Goal: Task Accomplishment & Management: Complete application form

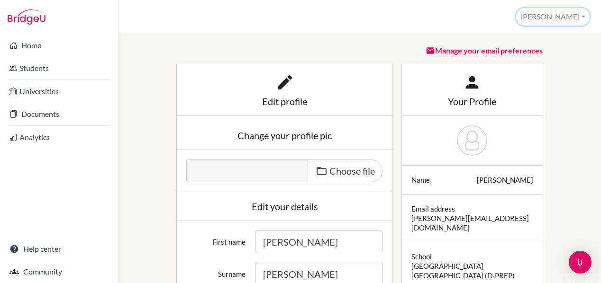
click at [582, 16] on button "[PERSON_NAME]" at bounding box center [552, 17] width 73 height 18
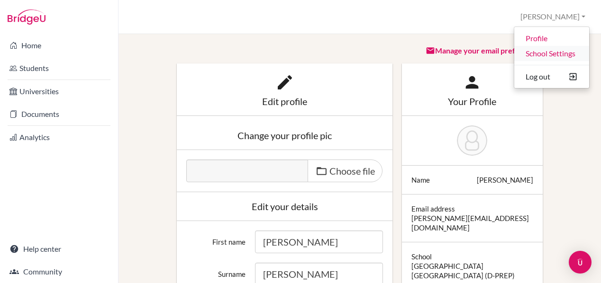
click at [556, 55] on link "School Settings" at bounding box center [551, 53] width 75 height 15
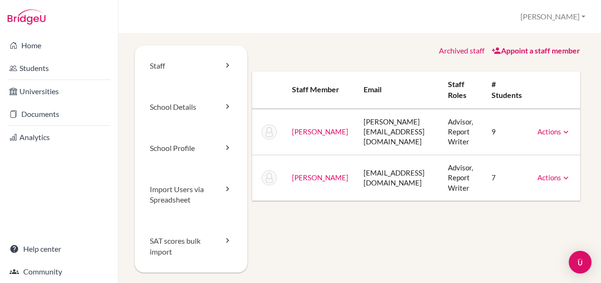
click at [534, 50] on link "Appoint a staff member" at bounding box center [536, 50] width 89 height 9
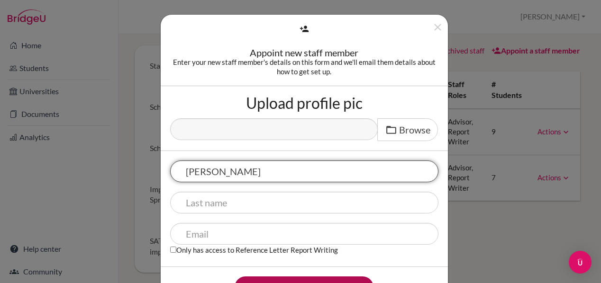
type input "[PERSON_NAME]"
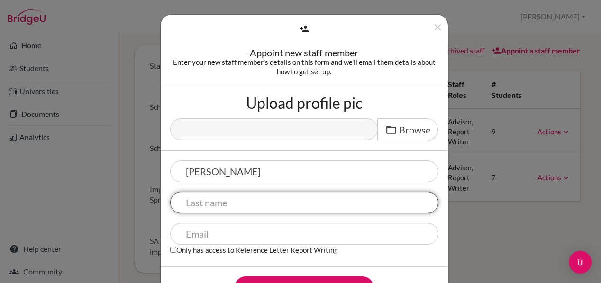
click at [251, 199] on input "text" at bounding box center [304, 203] width 268 height 22
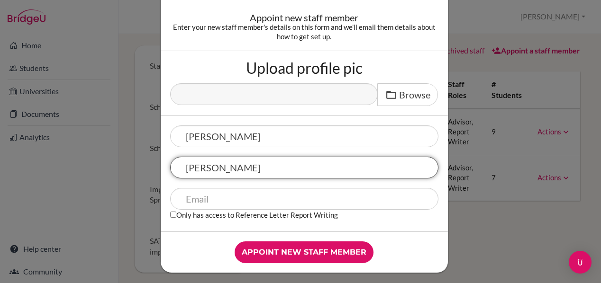
scroll to position [39, 0]
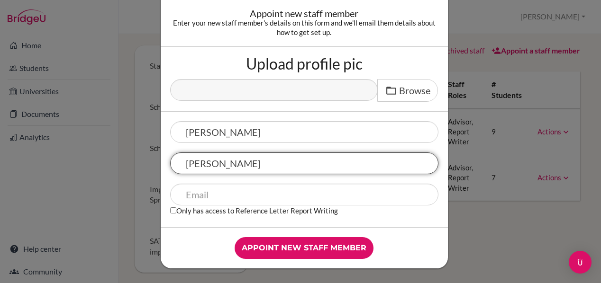
type input "Thompson"
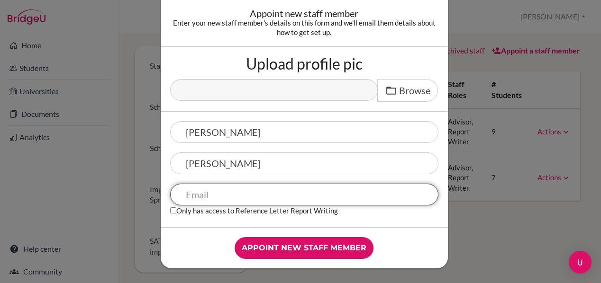
click at [251, 191] on input "text" at bounding box center [304, 195] width 268 height 22
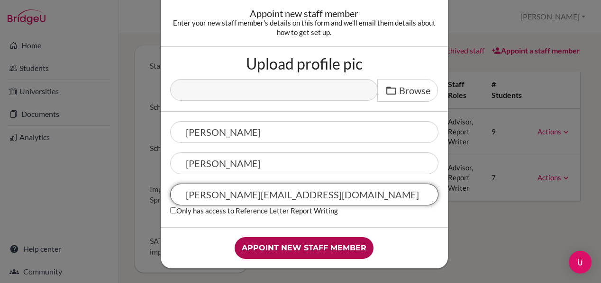
type input "samantha.t@asbsk.ac.th"
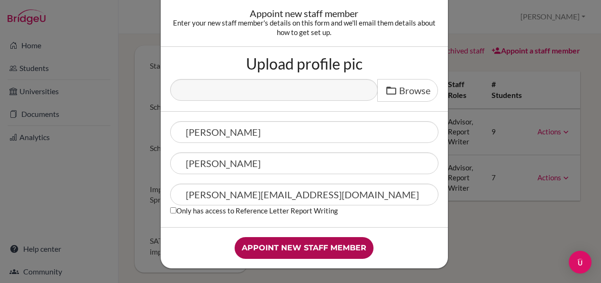
click at [342, 250] on input "Appoint new staff member" at bounding box center [304, 248] width 139 height 22
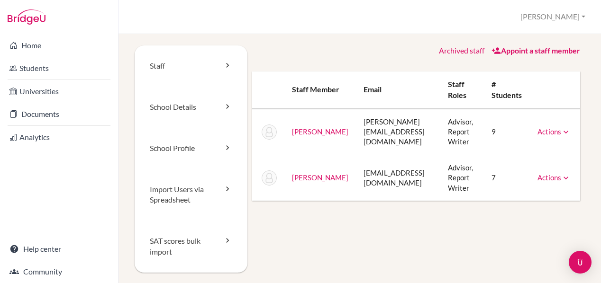
click at [564, 176] on td "Actions Message Reset Password Archive" at bounding box center [555, 178] width 50 height 46
click at [561, 175] on icon at bounding box center [565, 177] width 9 height 9
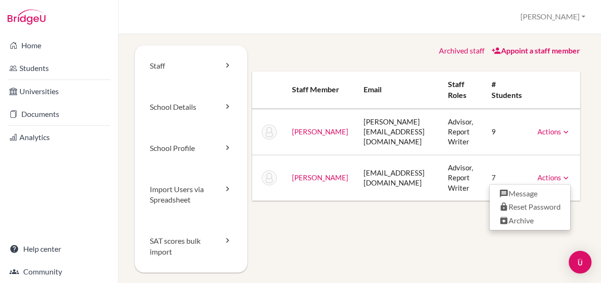
click at [547, 50] on link "Appoint a staff member" at bounding box center [536, 50] width 89 height 9
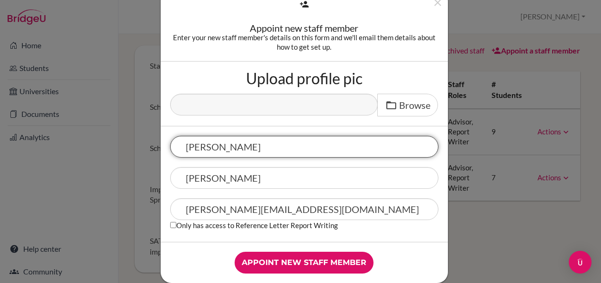
scroll to position [39, 0]
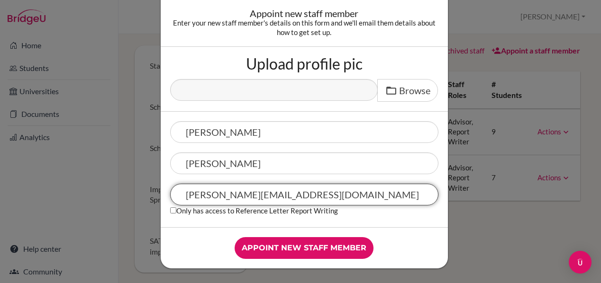
drag, startPoint x: 285, startPoint y: 196, endPoint x: 180, endPoint y: 184, distance: 106.3
click at [180, 184] on input "samantha.t@asbsk.ac.th" at bounding box center [304, 195] width 268 height 22
paste input "collegecounseling@dprep"
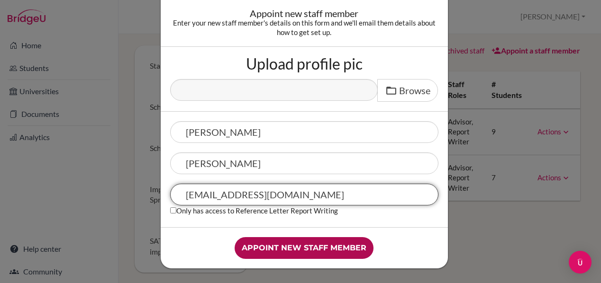
type input "[EMAIL_ADDRESS][DOMAIN_NAME]"
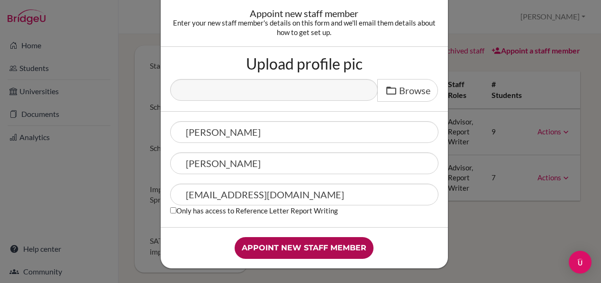
click at [314, 248] on input "Appoint new staff member" at bounding box center [304, 248] width 139 height 22
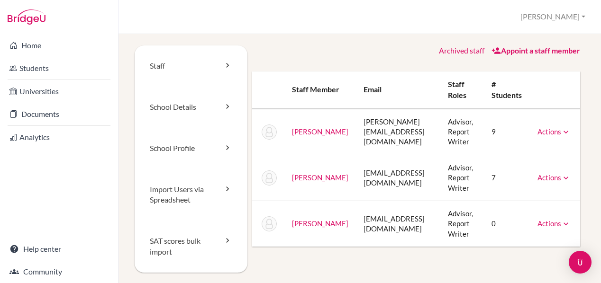
click at [508, 50] on link "Appoint a staff member" at bounding box center [536, 50] width 89 height 9
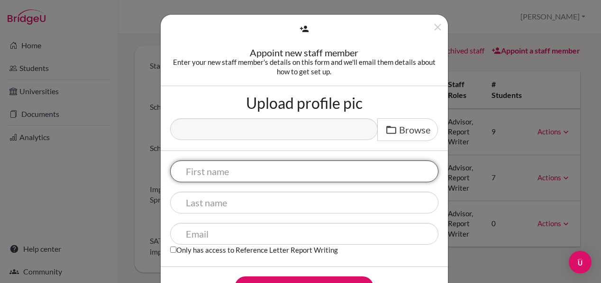
click at [247, 167] on input "text" at bounding box center [304, 172] width 268 height 22
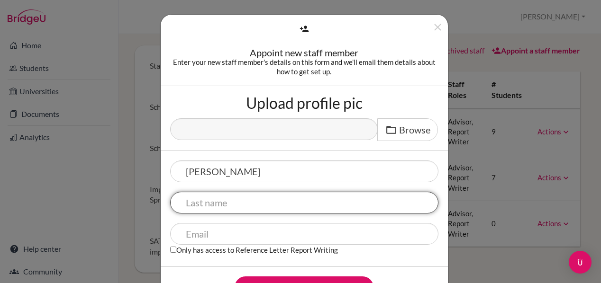
click at [218, 207] on input "text" at bounding box center [304, 203] width 268 height 22
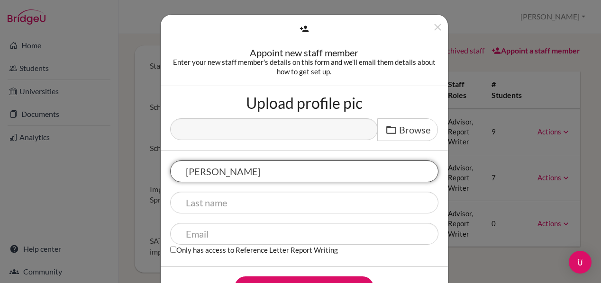
click at [240, 171] on input "[PERSON_NAME]" at bounding box center [304, 172] width 268 height 22
type input "[PERSON_NAME]"
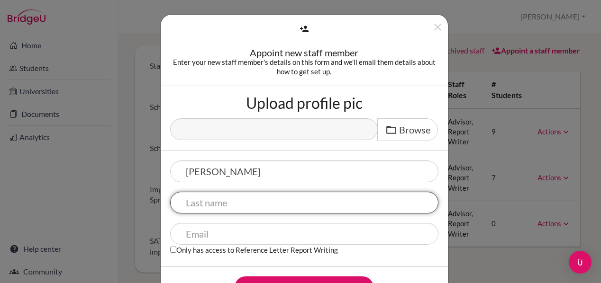
click at [220, 203] on input "text" at bounding box center [304, 203] width 268 height 22
type input "Ericksen"
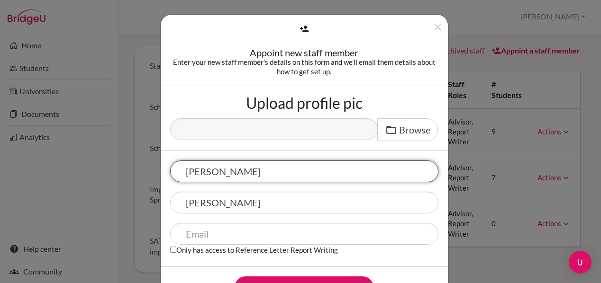
click at [194, 168] on input "Mathew Louis" at bounding box center [304, 172] width 268 height 22
type input "Matthew Louis"
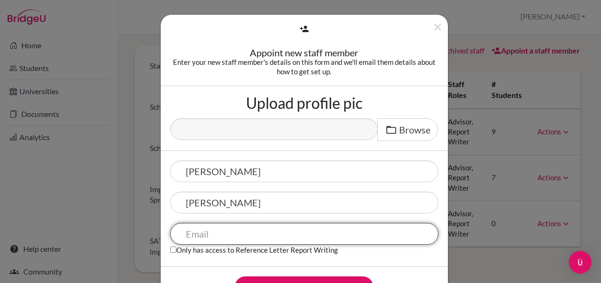
click at [227, 233] on input "text" at bounding box center [304, 234] width 268 height 22
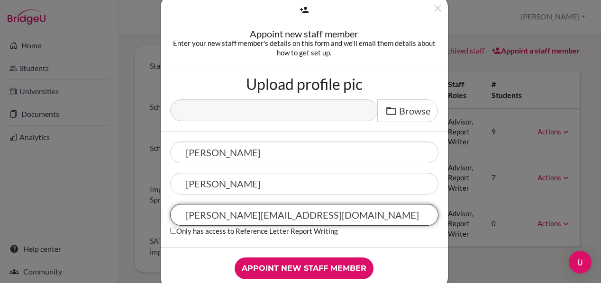
scroll to position [39, 0]
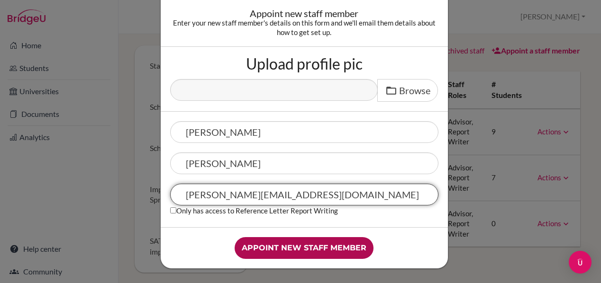
type input "[PERSON_NAME][EMAIL_ADDRESS][DOMAIN_NAME]"
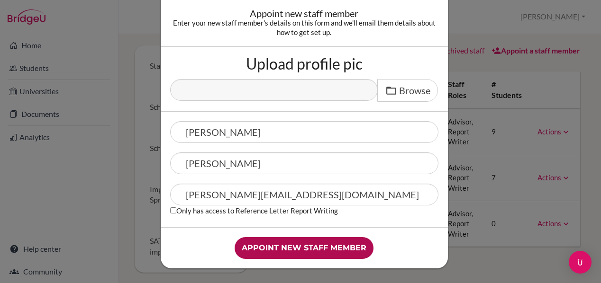
click at [331, 249] on input "Appoint new staff member" at bounding box center [304, 248] width 139 height 22
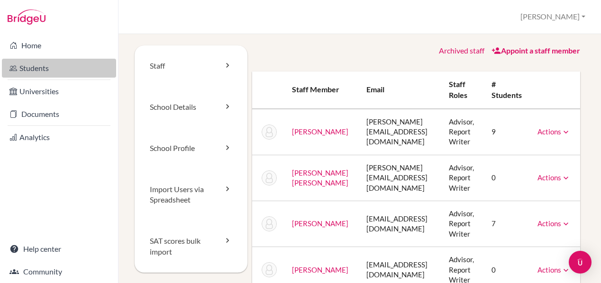
click at [42, 66] on link "Students" at bounding box center [59, 68] width 114 height 19
